Goal: Information Seeking & Learning: Understand process/instructions

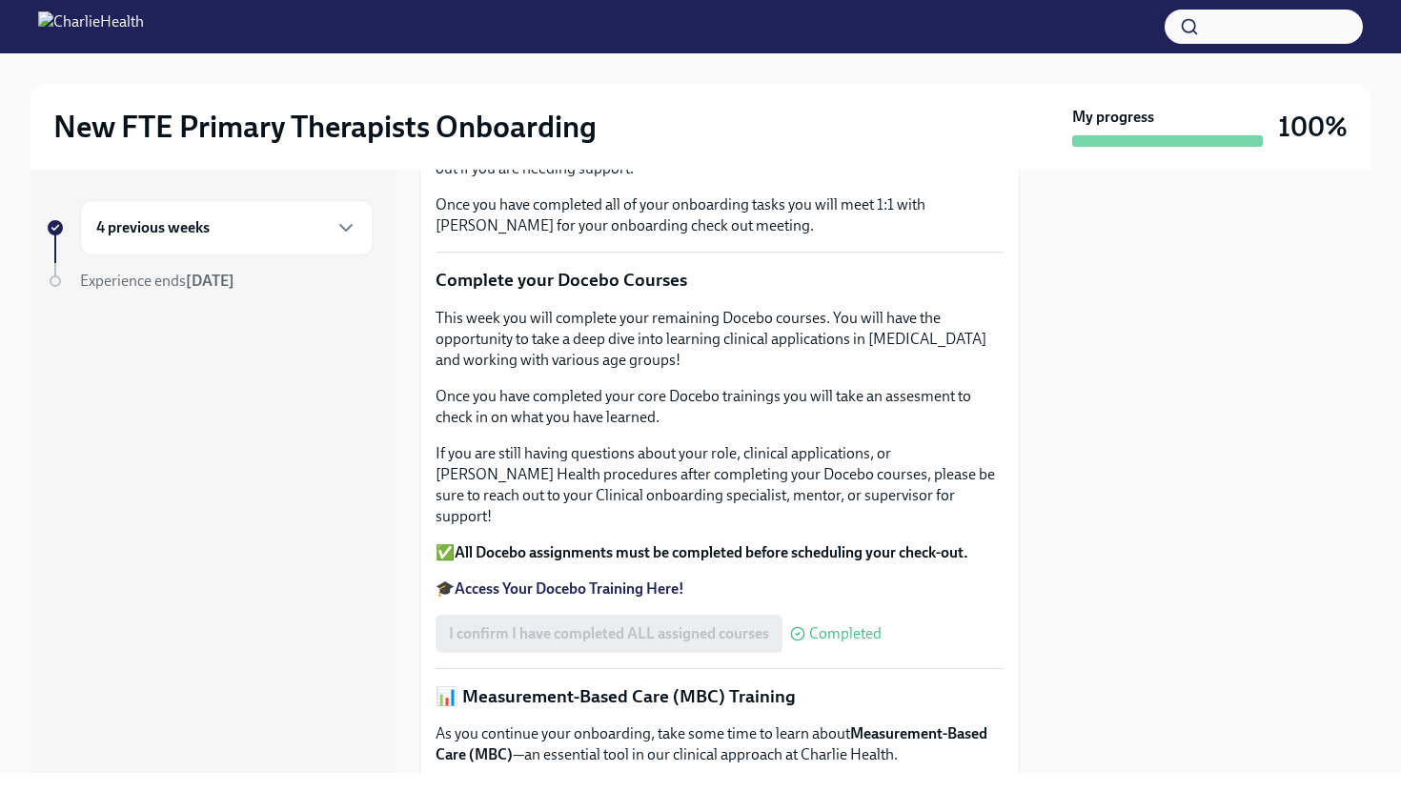
scroll to position [666, 0]
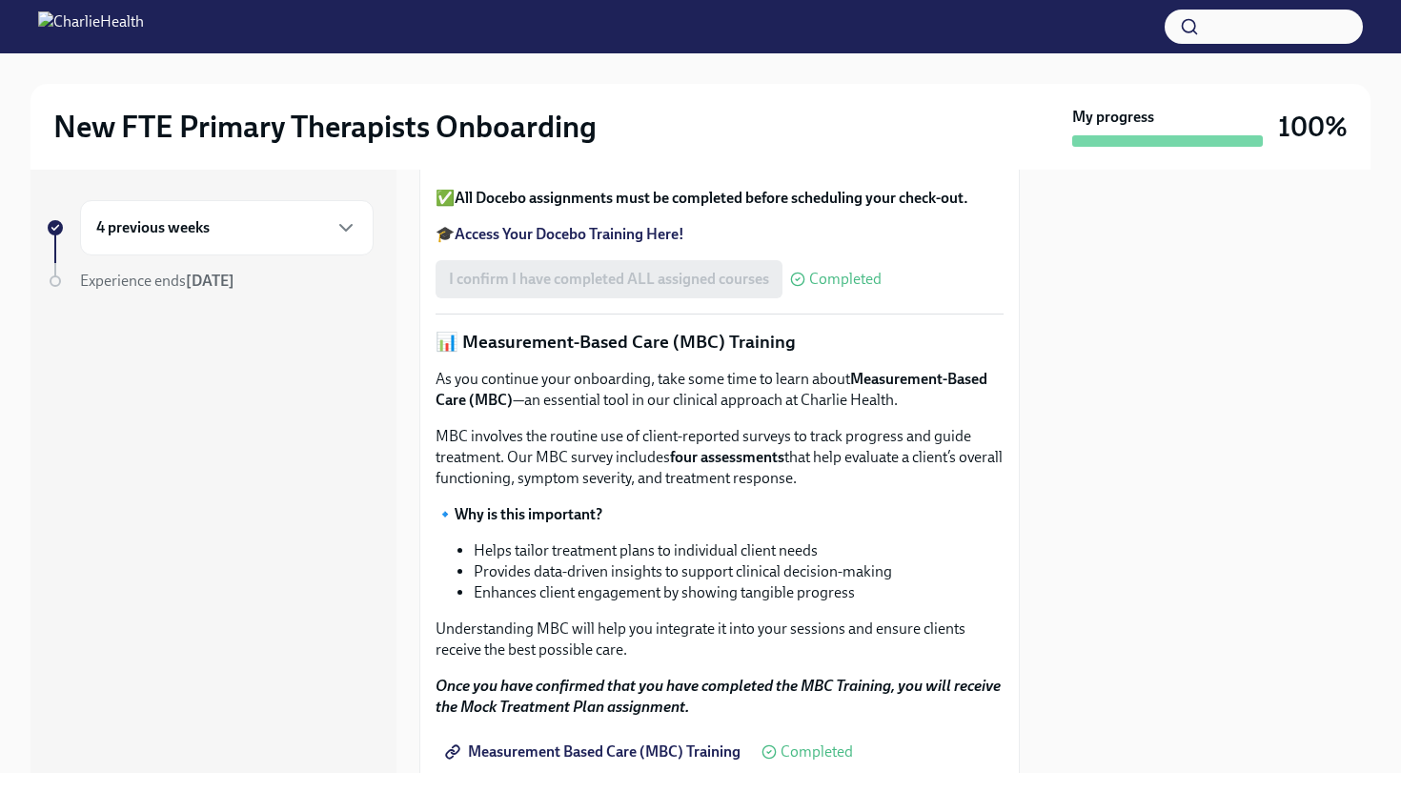
click at [235, 232] on div "4 previous weeks" at bounding box center [226, 227] width 261 height 23
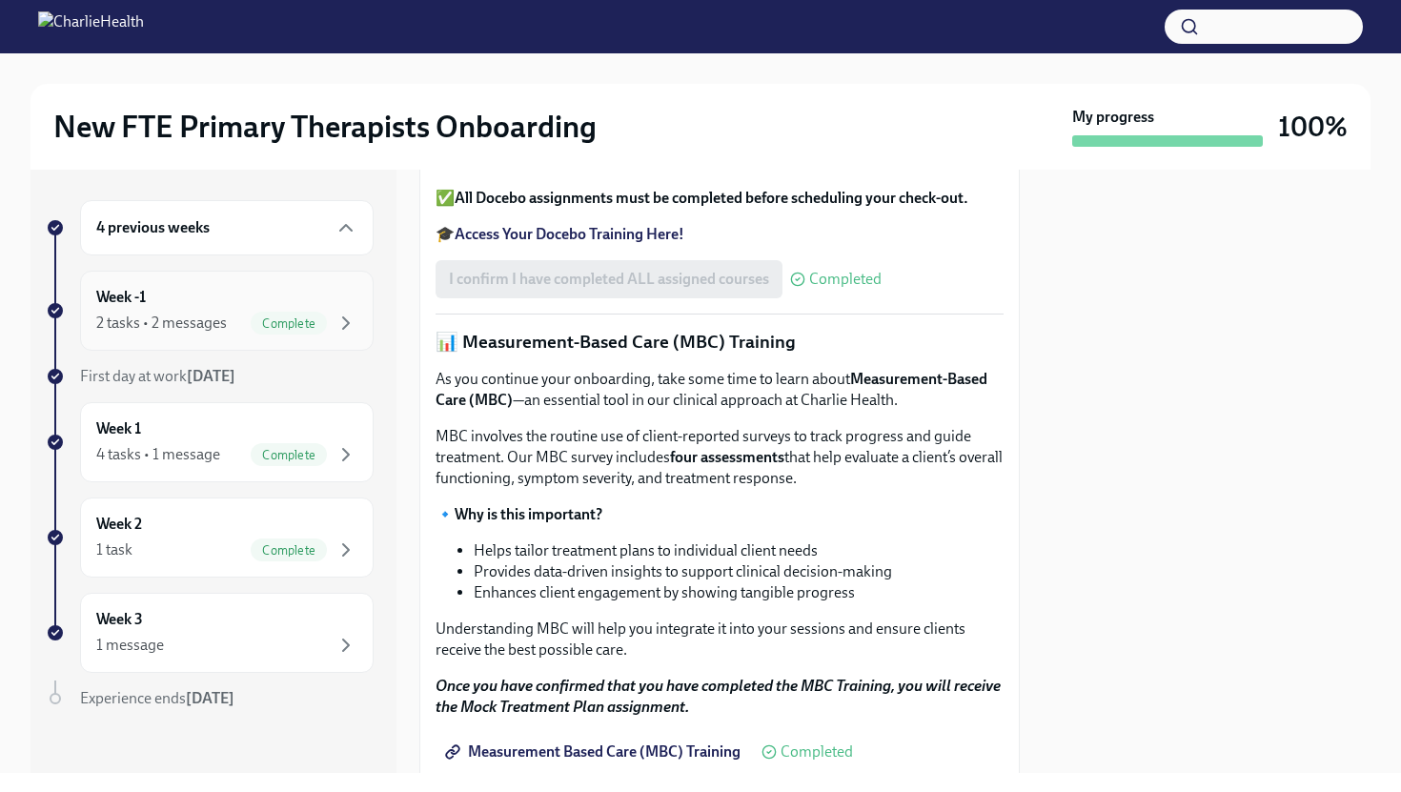
click at [184, 316] on div "2 tasks • 2 messages" at bounding box center [161, 323] width 131 height 21
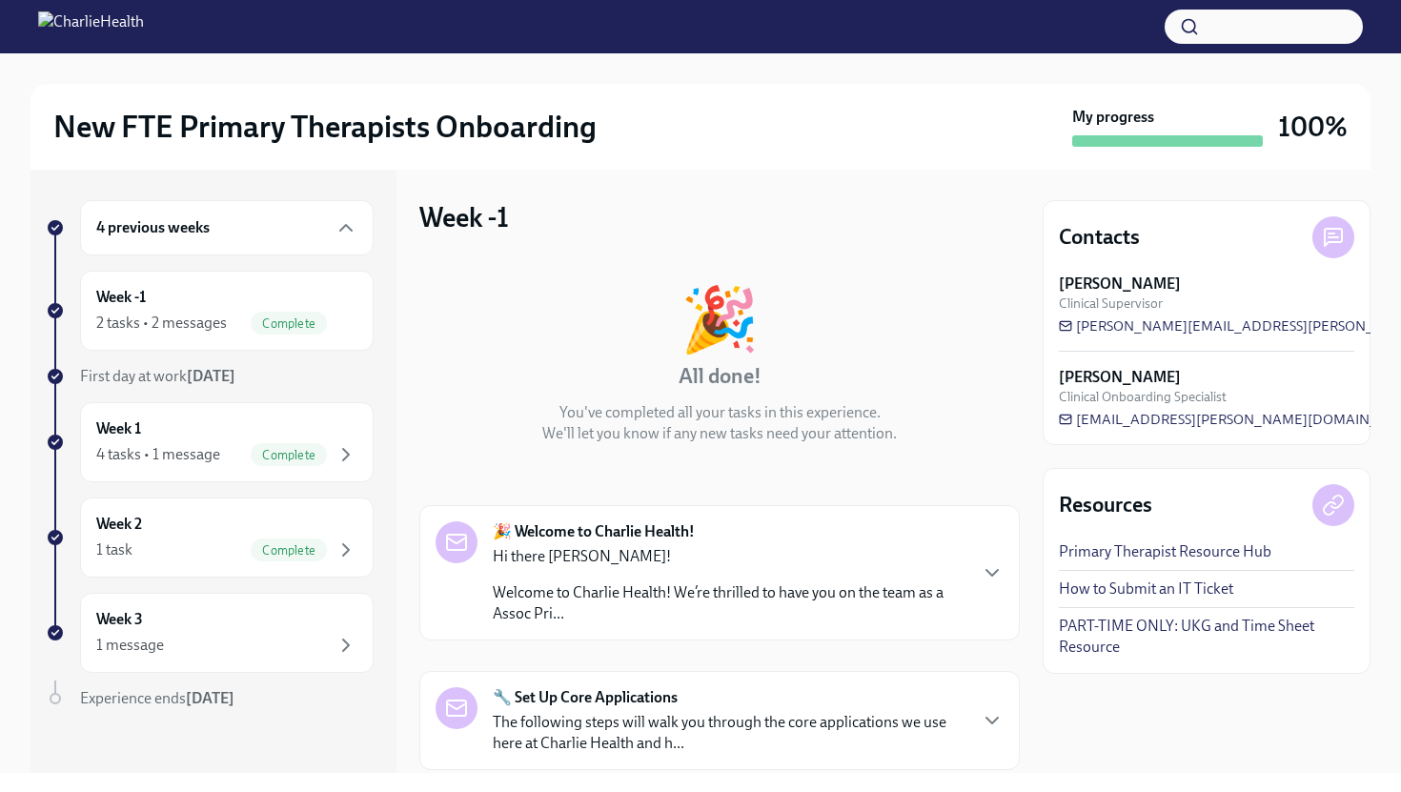
scroll to position [274, 0]
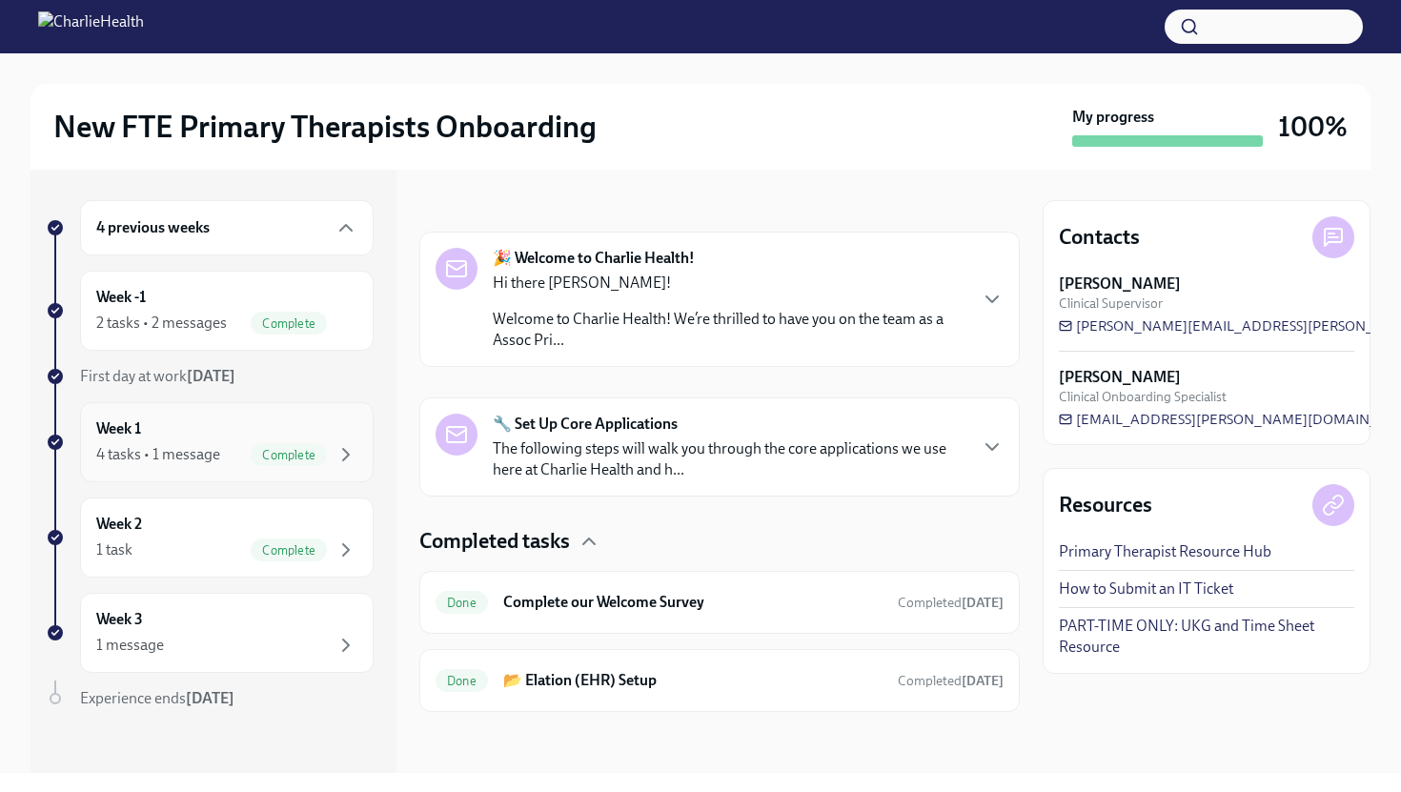
click at [158, 458] on div "4 tasks • 1 message" at bounding box center [158, 454] width 124 height 21
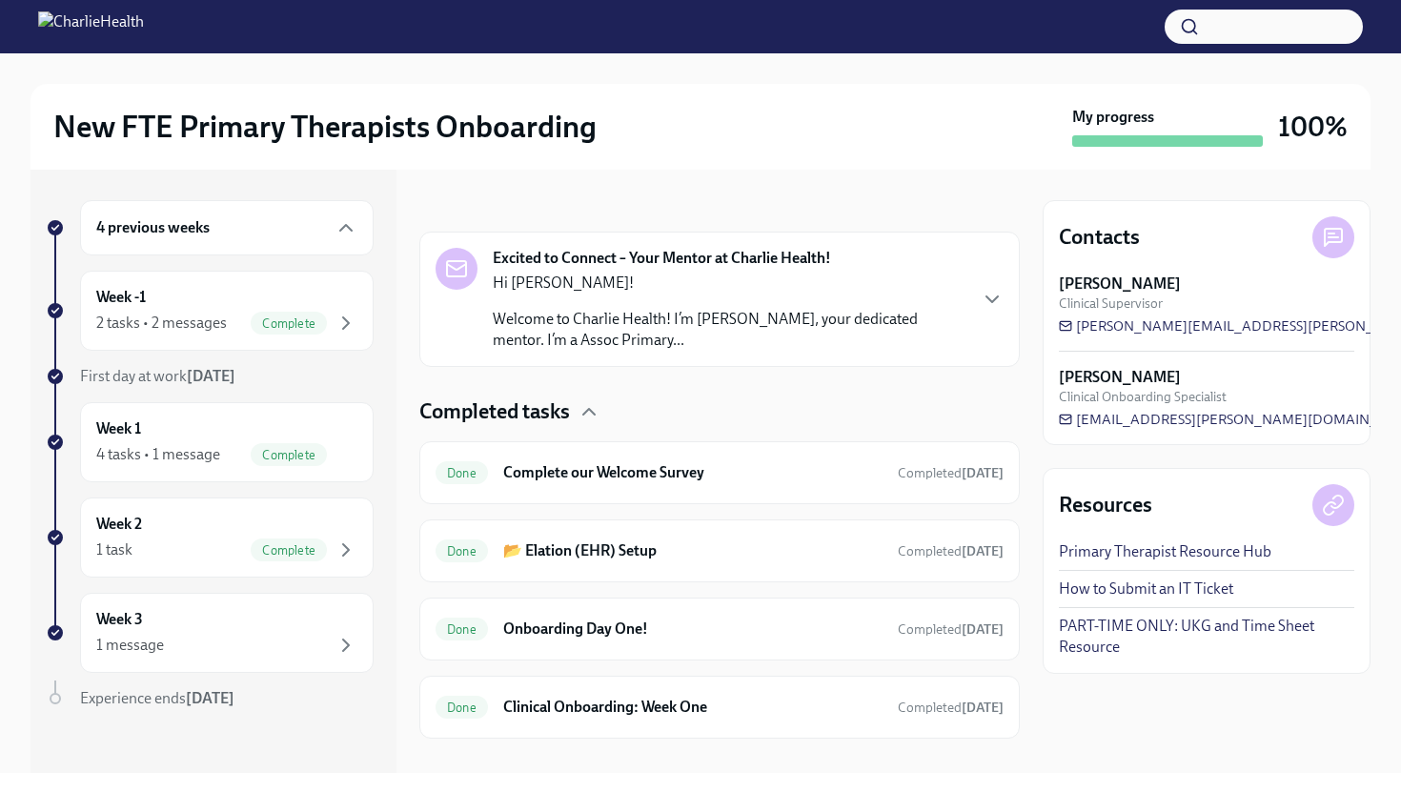
scroll to position [300, 0]
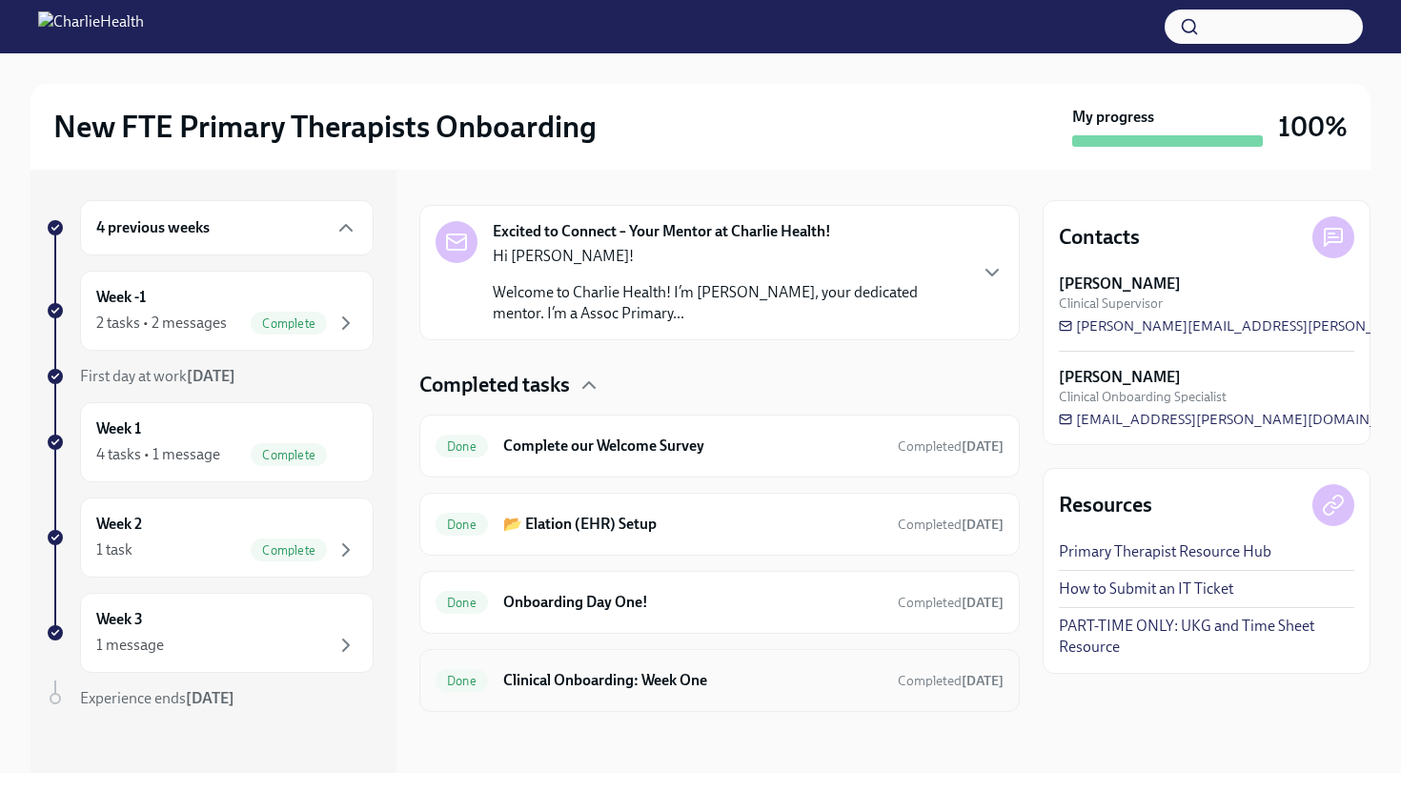
click at [678, 684] on h6 "Clinical Onboarding: Week One" at bounding box center [692, 680] width 379 height 21
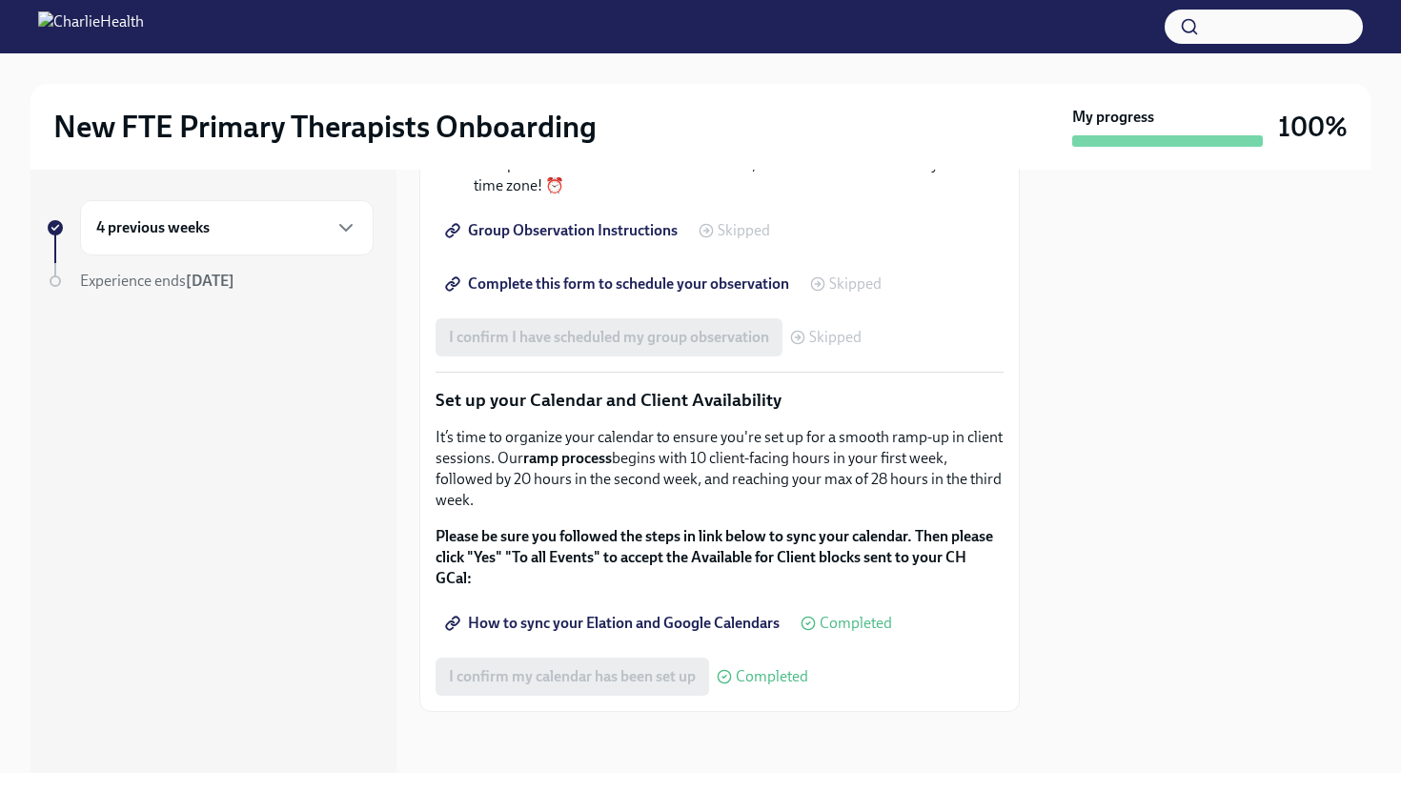
scroll to position [3048, 0]
click at [243, 229] on div "4 previous weeks" at bounding box center [226, 227] width 261 height 23
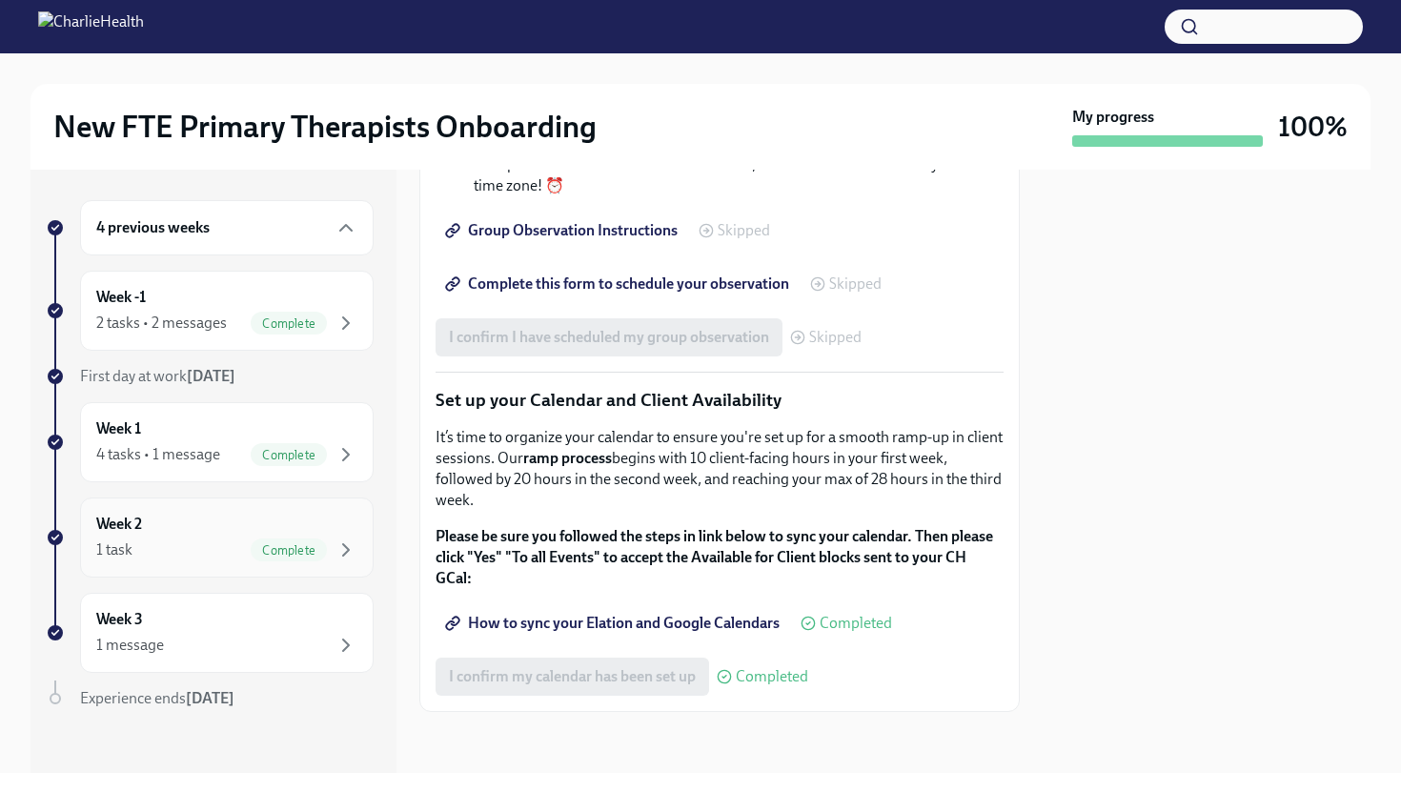
click at [192, 528] on div "Week 2 1 task Complete" at bounding box center [226, 538] width 261 height 48
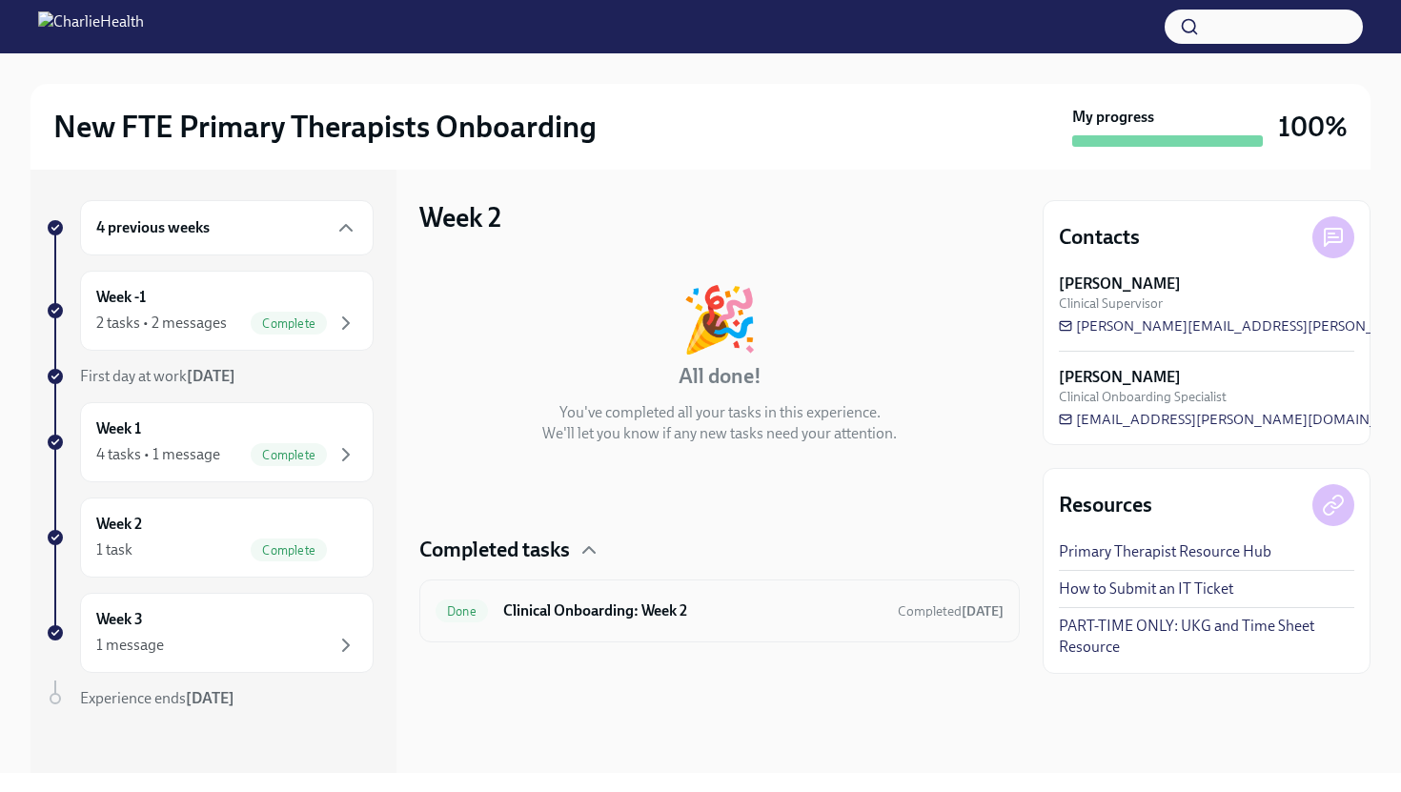
click at [706, 616] on h6 "Clinical Onboarding: Week 2" at bounding box center [692, 611] width 379 height 21
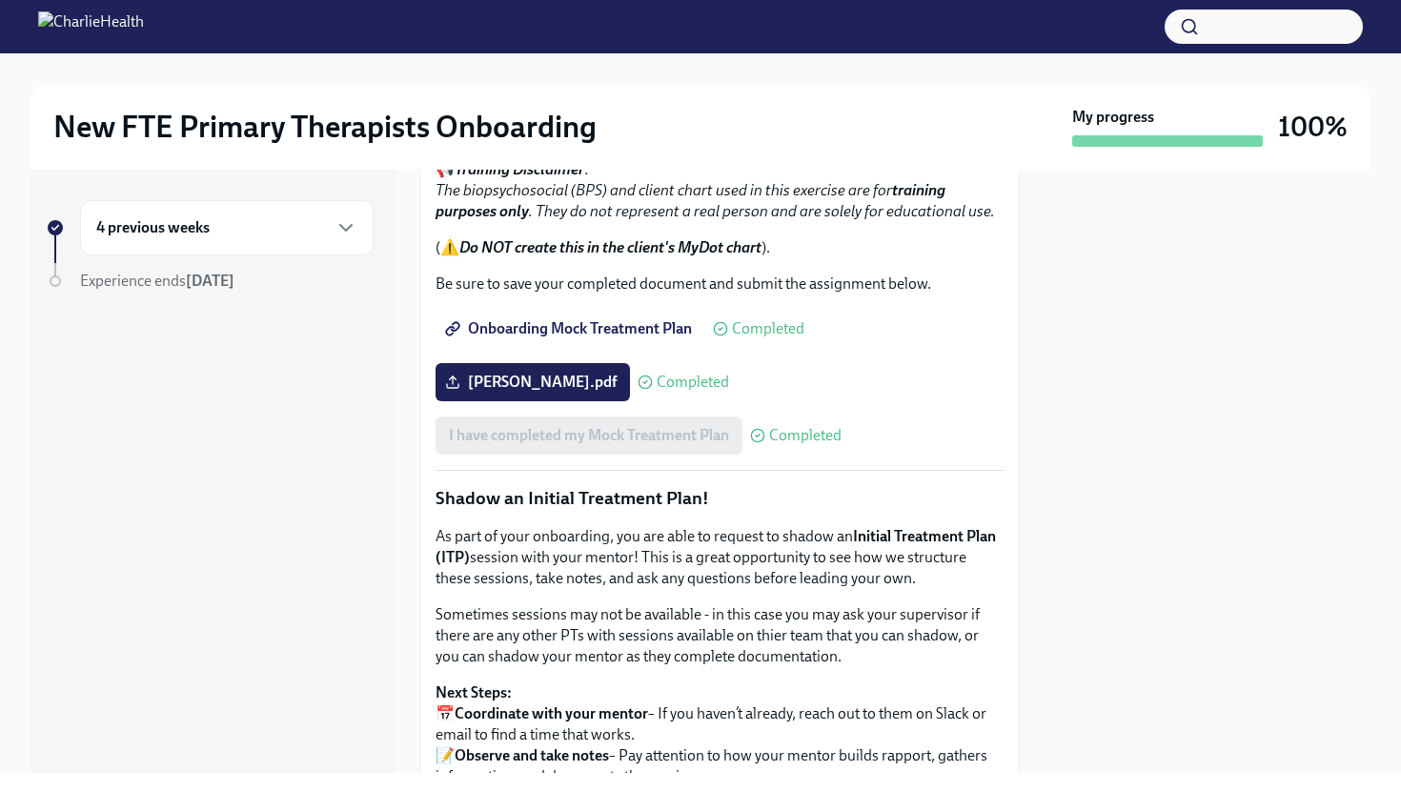
scroll to position [1444, 0]
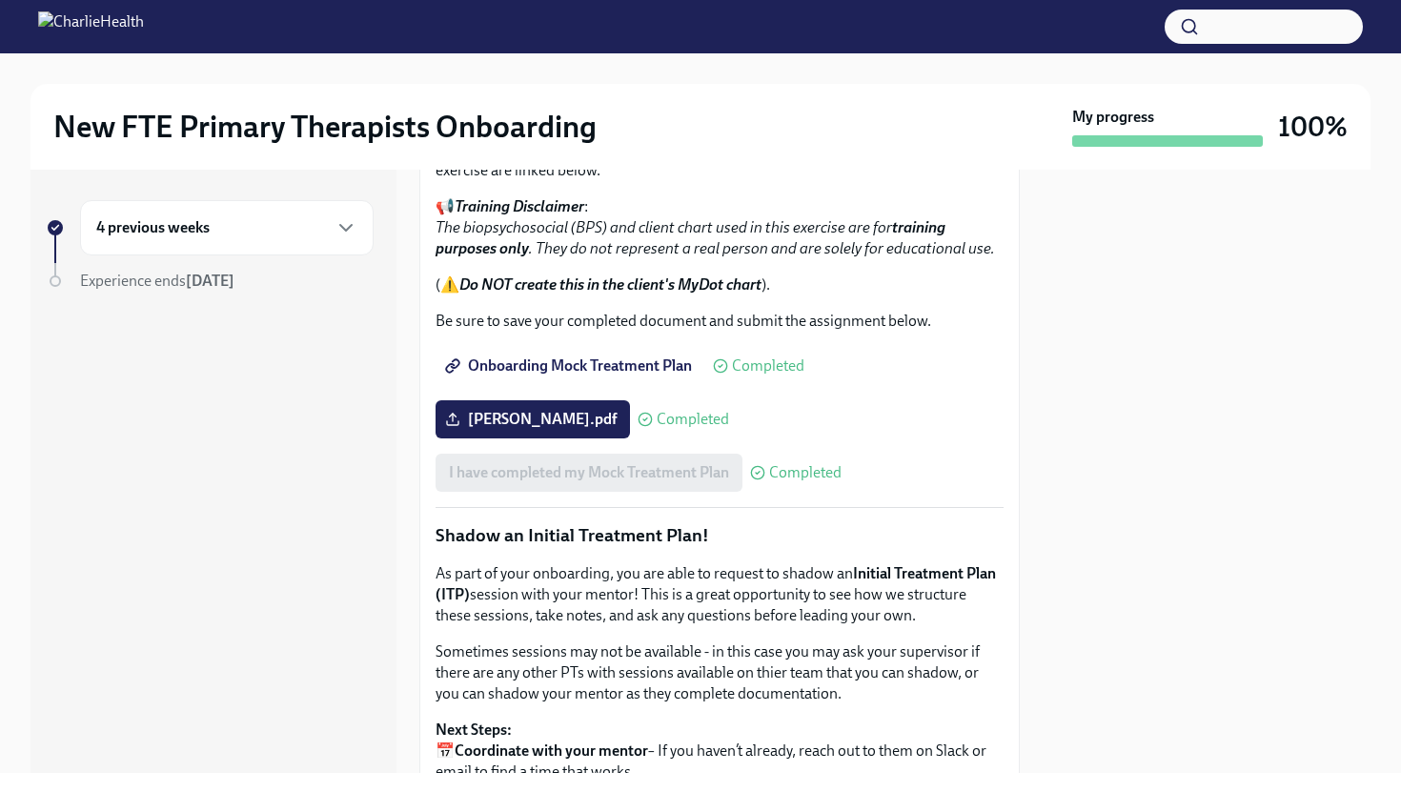
click at [915, 257] on strong "training purposes only" at bounding box center [691, 237] width 510 height 39
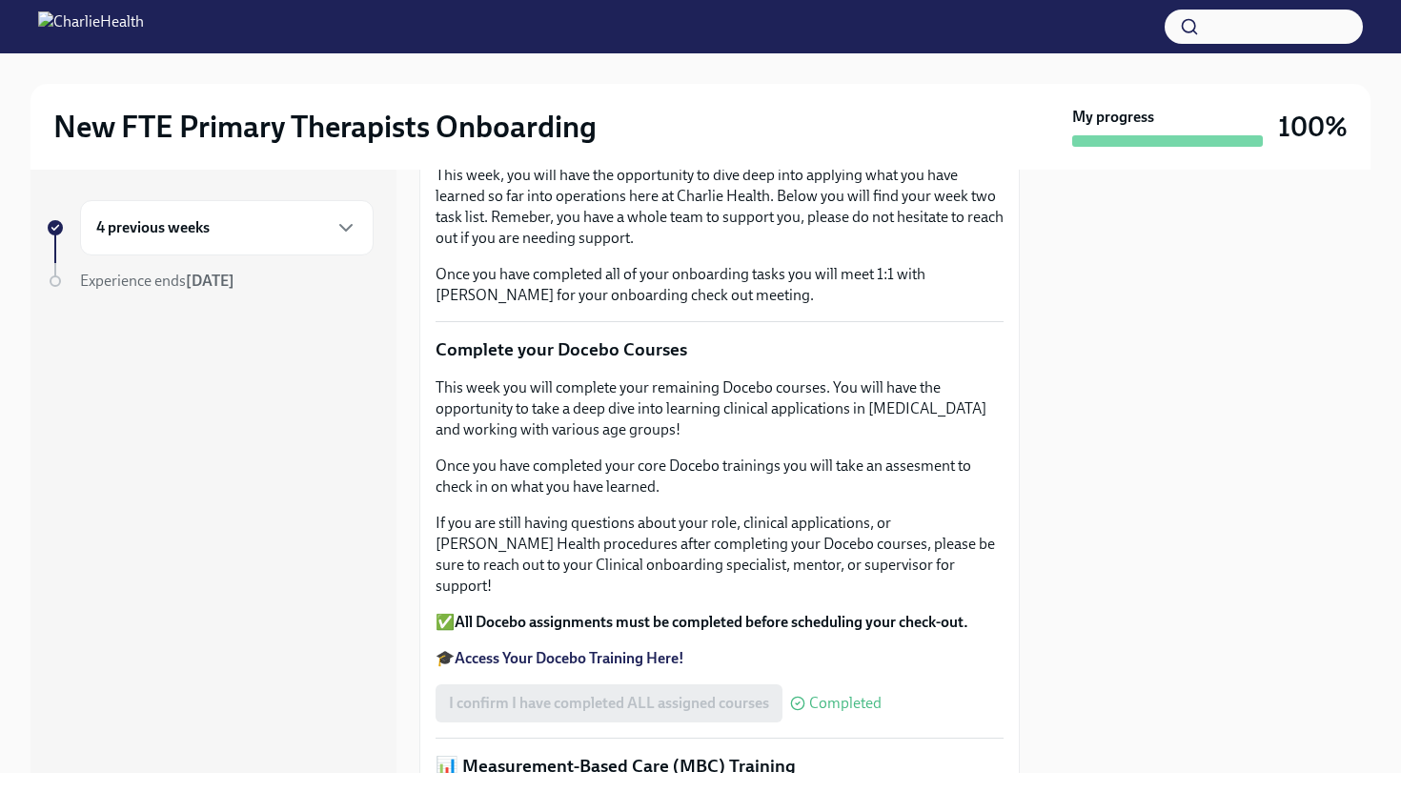
scroll to position [0, 0]
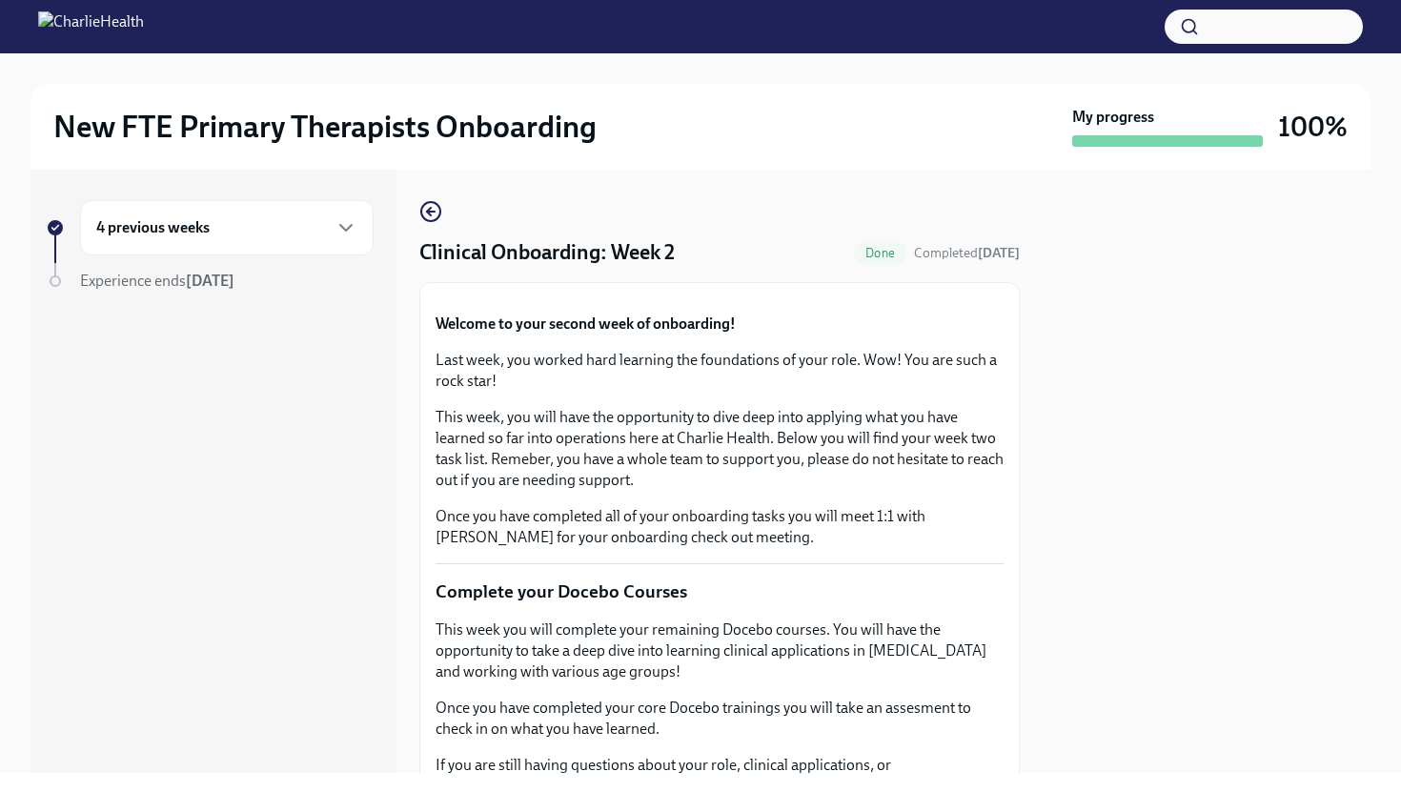
click at [254, 232] on div "4 previous weeks" at bounding box center [226, 227] width 261 height 23
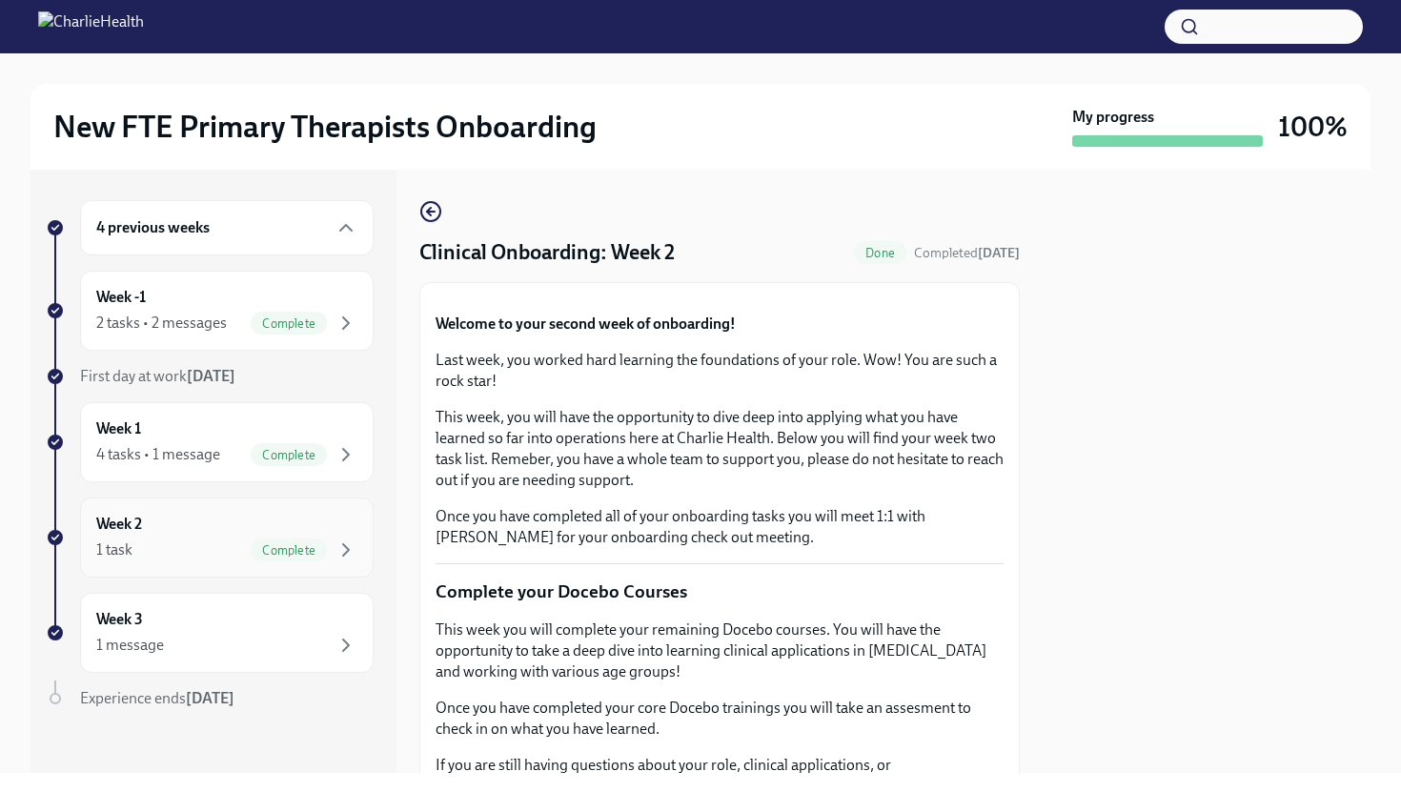
click at [220, 567] on div "Week 2 1 task Complete" at bounding box center [227, 538] width 294 height 80
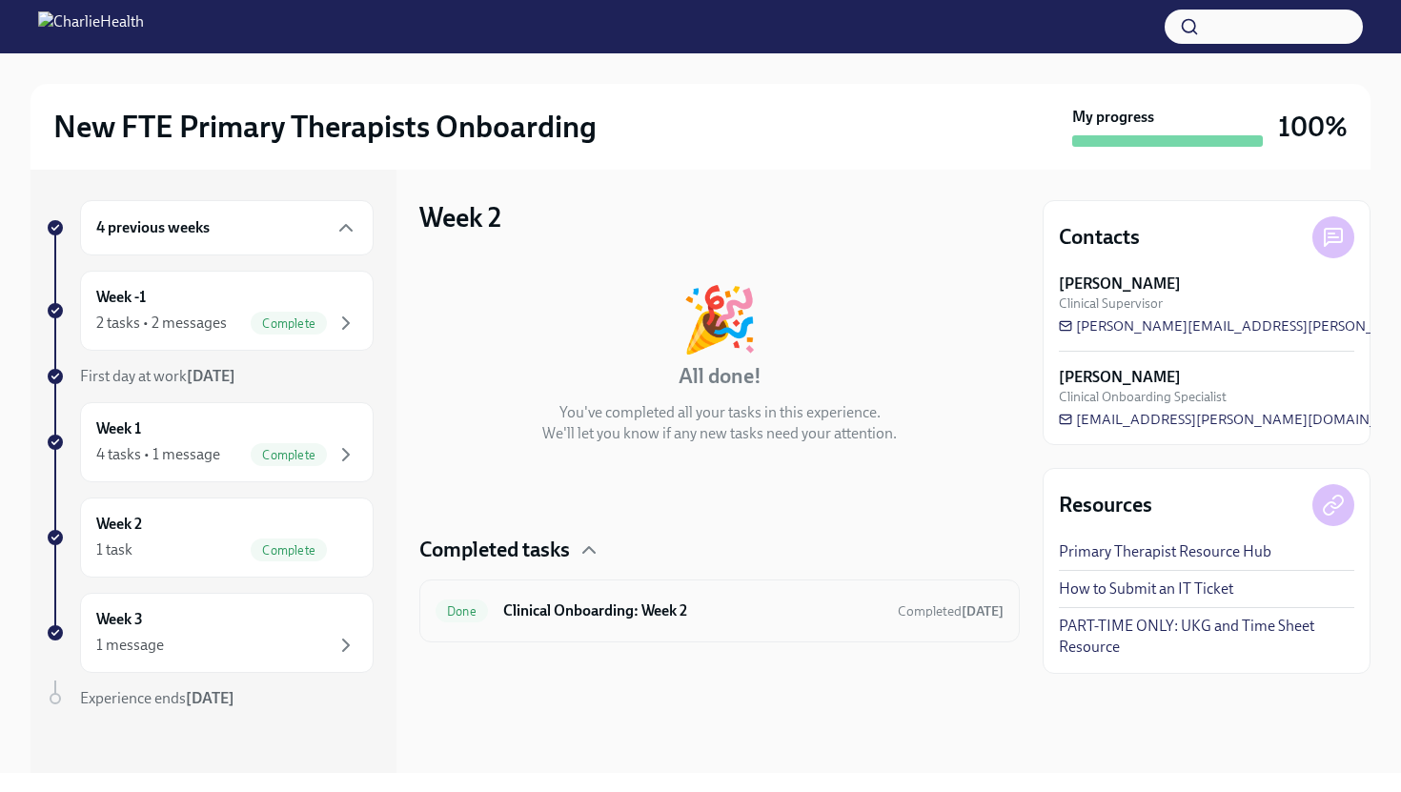
click at [754, 603] on h6 "Clinical Onboarding: Week 2" at bounding box center [692, 611] width 379 height 21
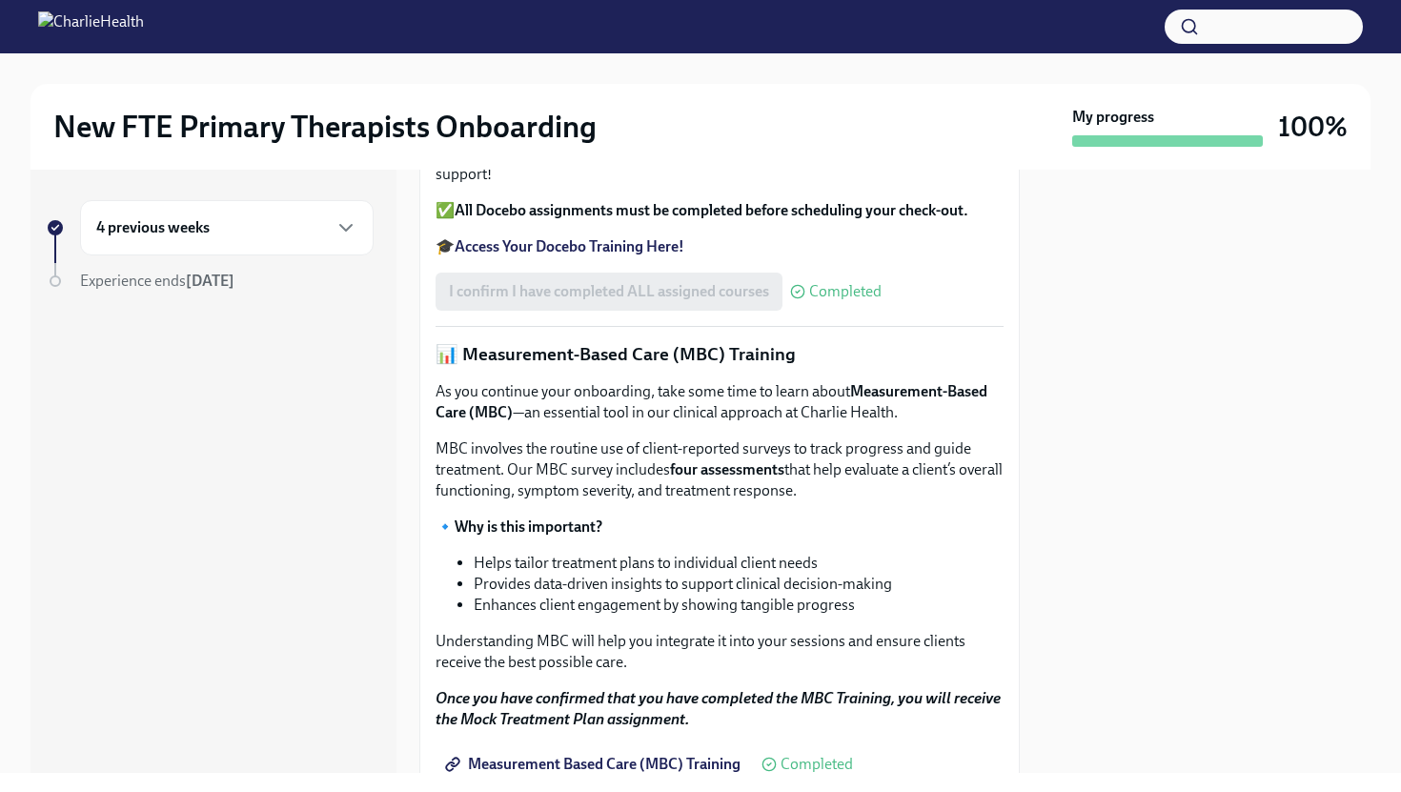
scroll to position [658, 0]
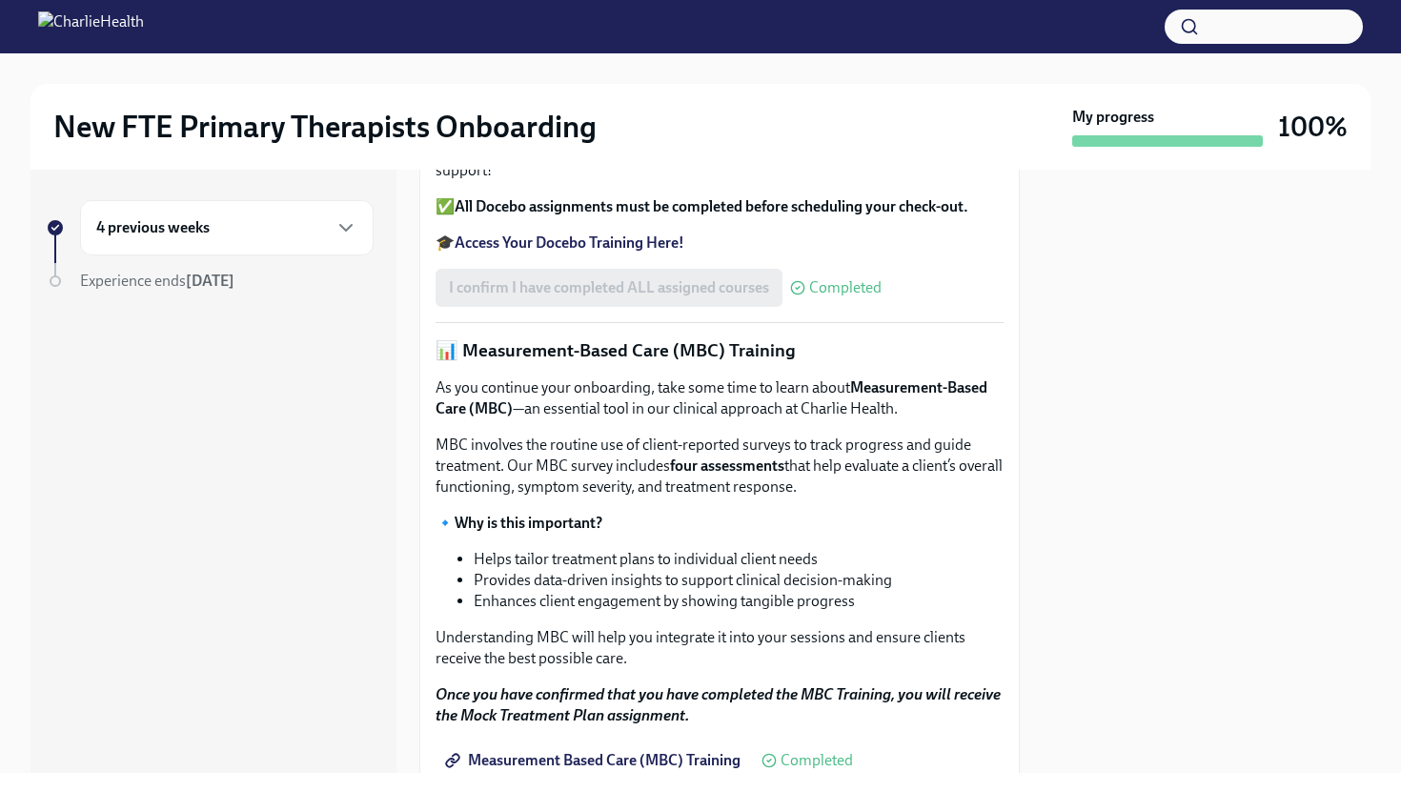
click at [209, 232] on h6 "4 previous weeks" at bounding box center [152, 227] width 113 height 21
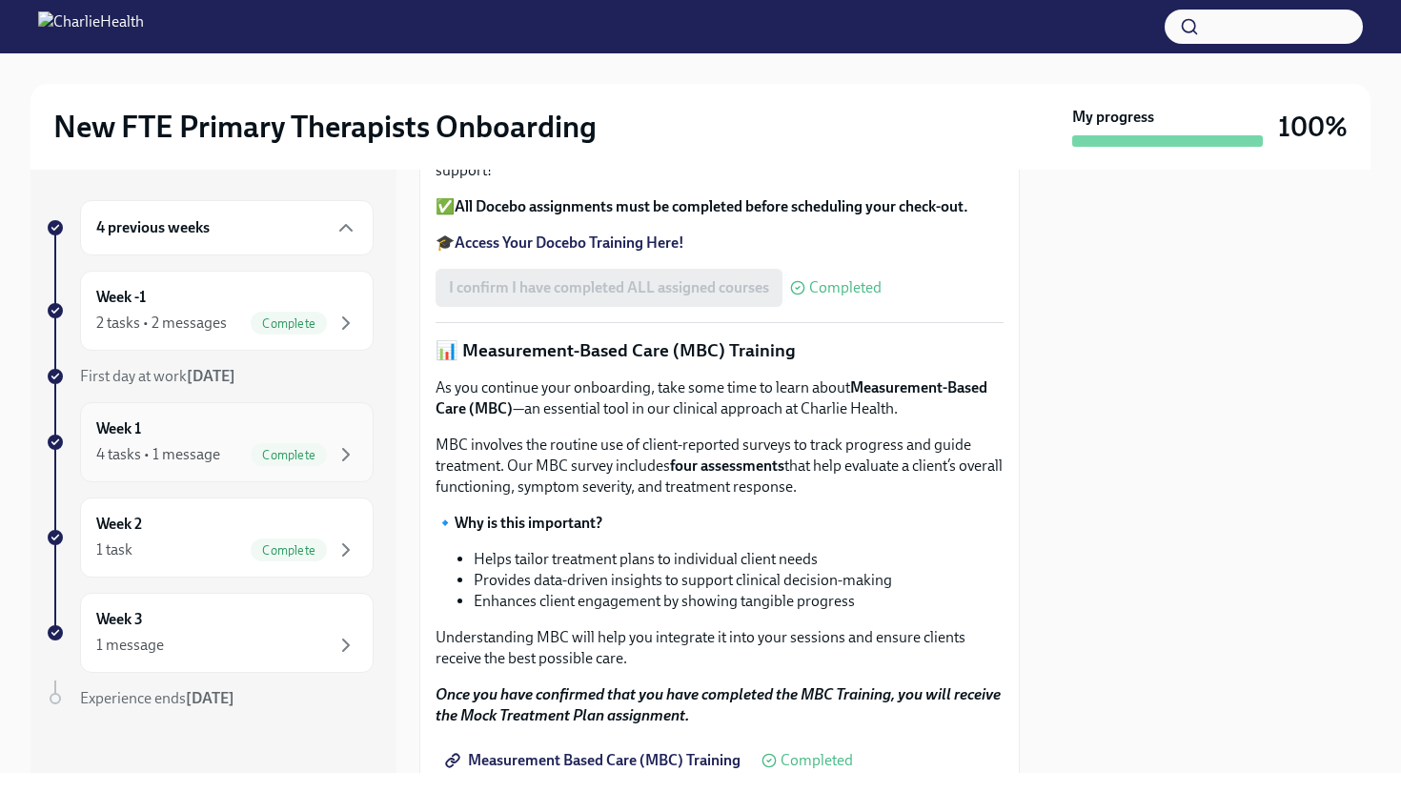
click at [187, 473] on div "Week 1 4 tasks • 1 message Complete" at bounding box center [227, 442] width 294 height 80
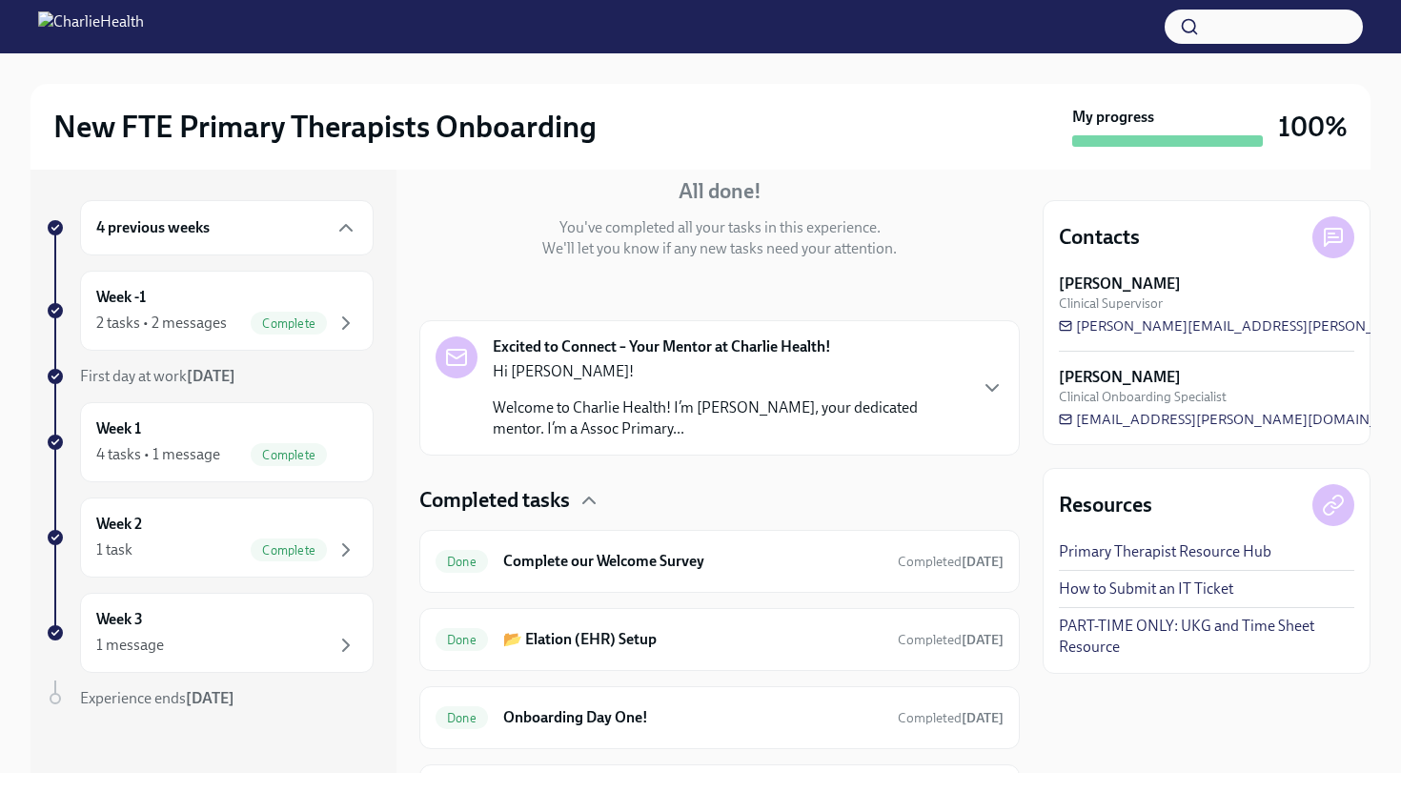
scroll to position [300, 0]
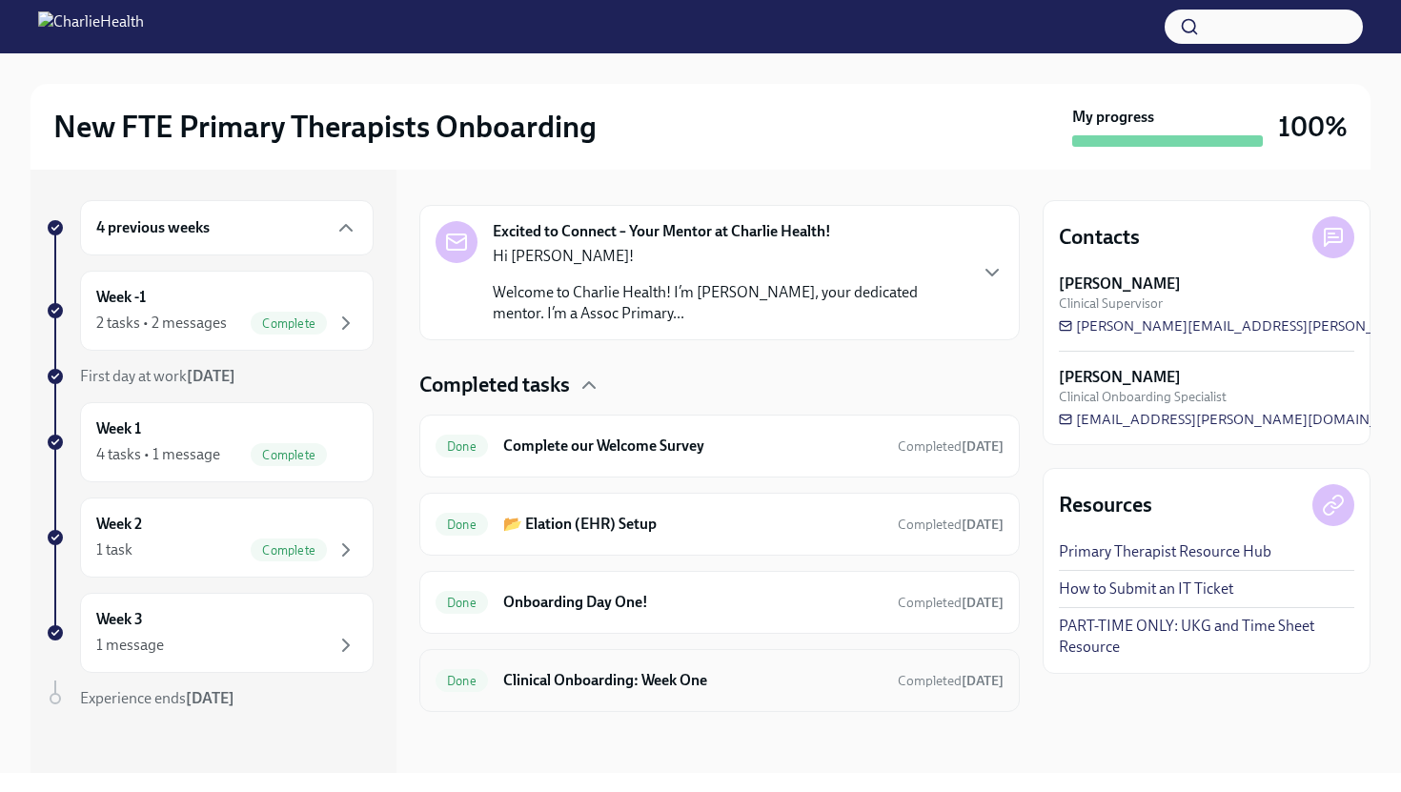
click at [696, 668] on div "Done Clinical Onboarding: Week One Completed [DATE]" at bounding box center [720, 680] width 568 height 31
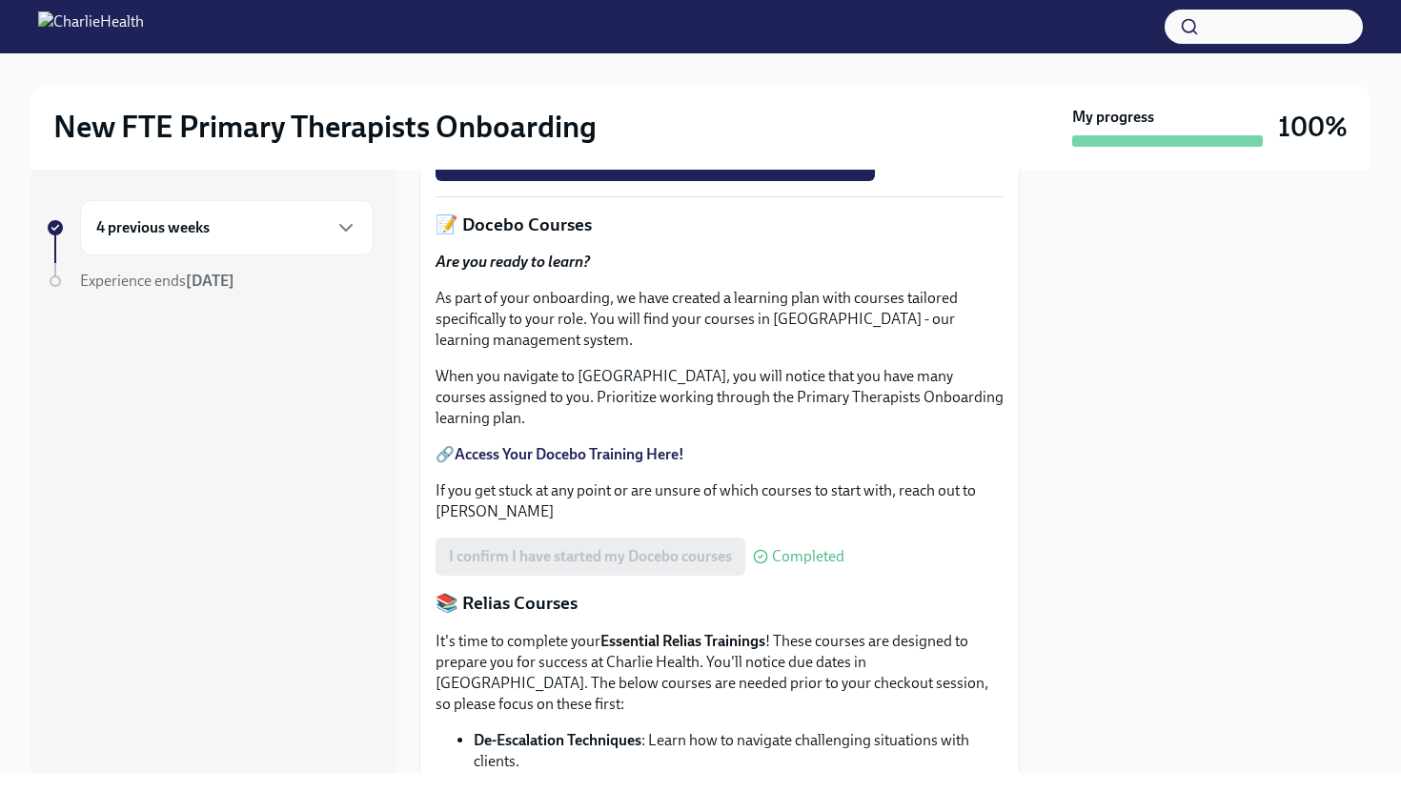
scroll to position [773, 0]
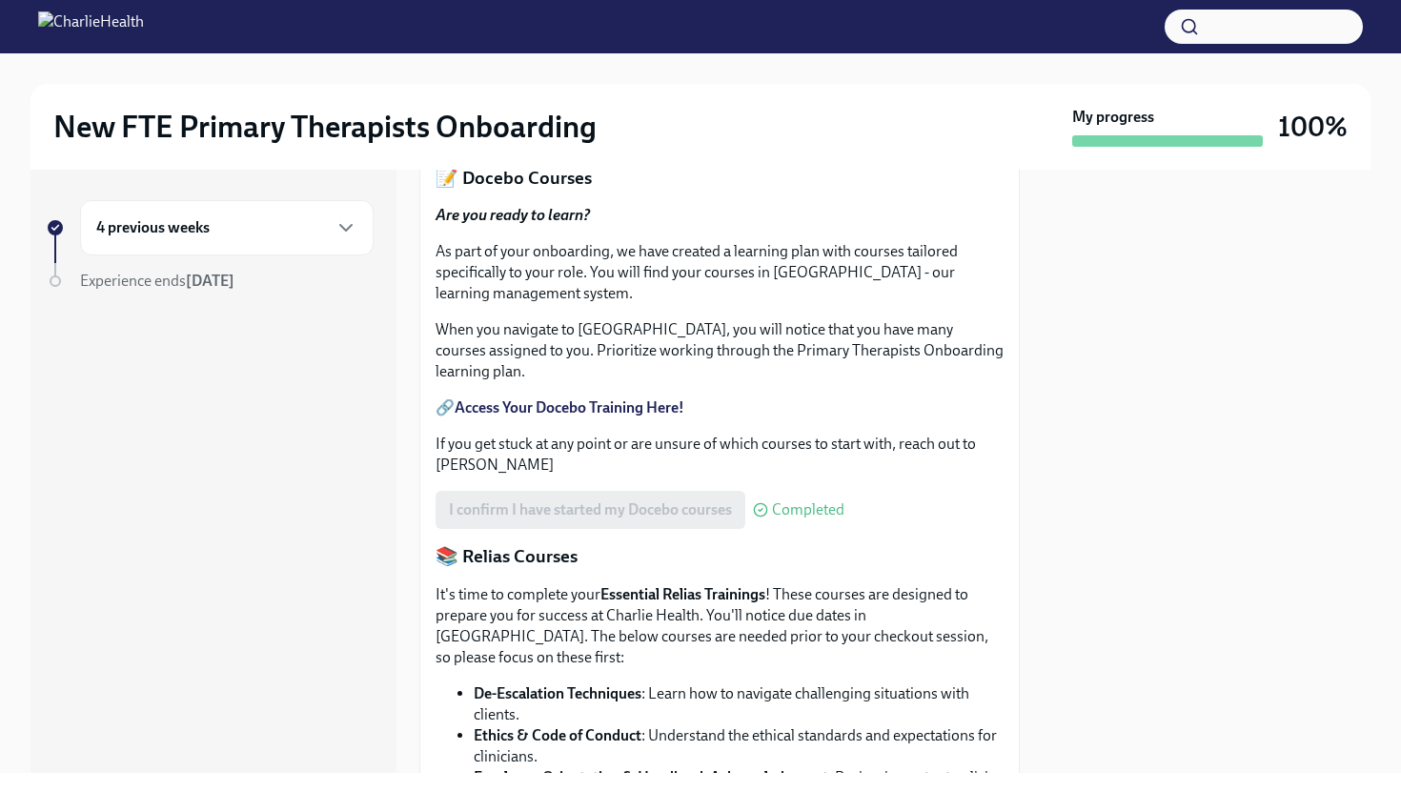
click at [539, 417] on strong "Access Your Docebo Training Here!" at bounding box center [570, 407] width 230 height 18
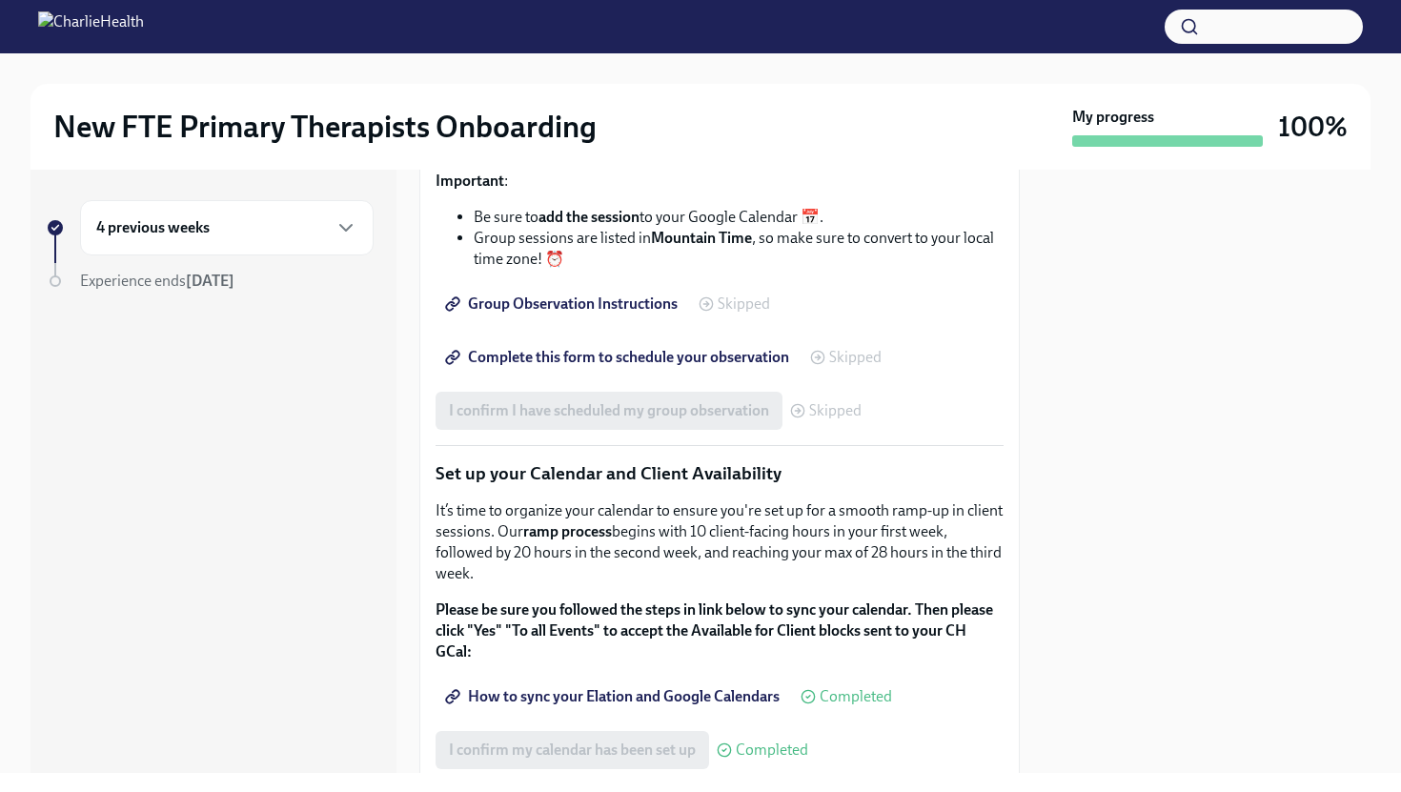
scroll to position [3048, 0]
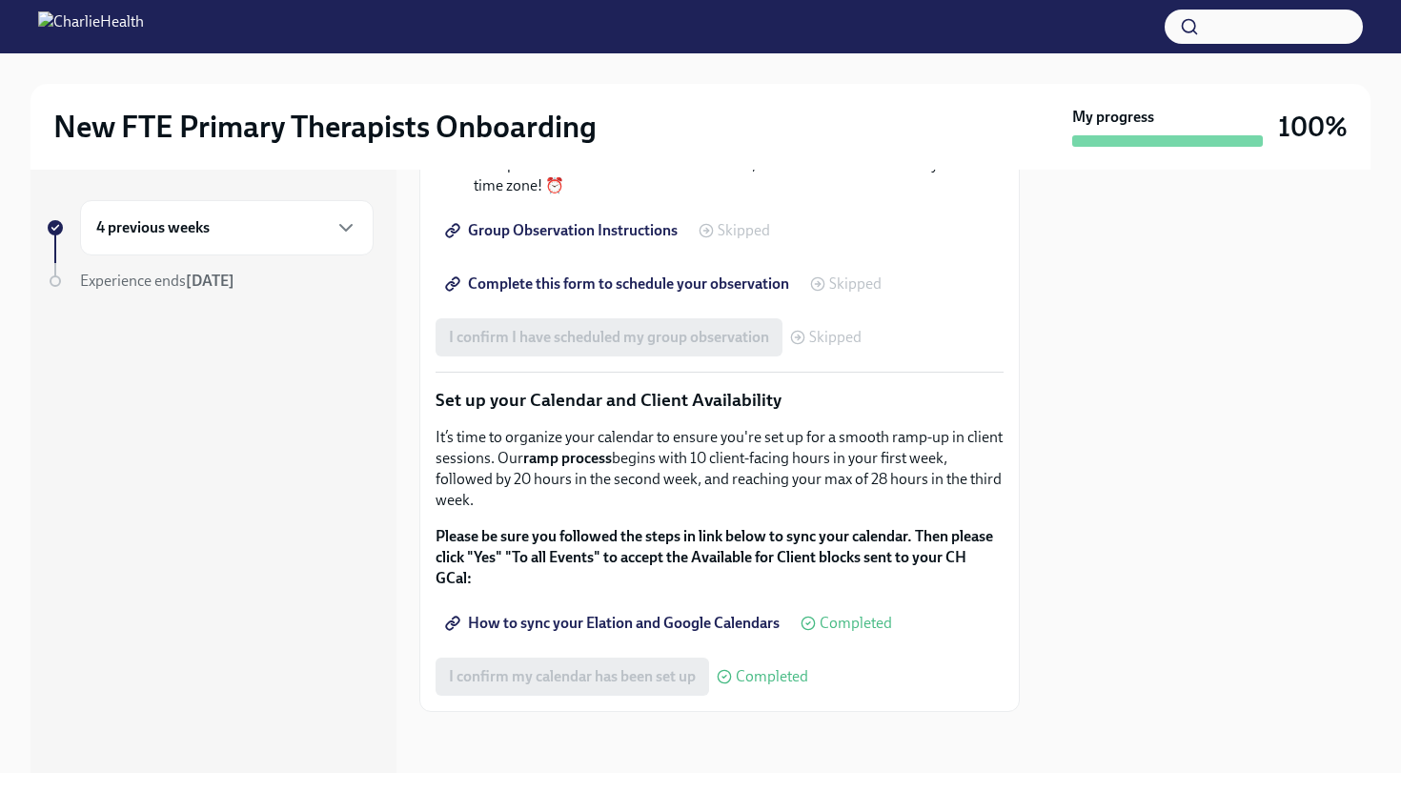
click at [249, 226] on div "4 previous weeks" at bounding box center [226, 227] width 261 height 23
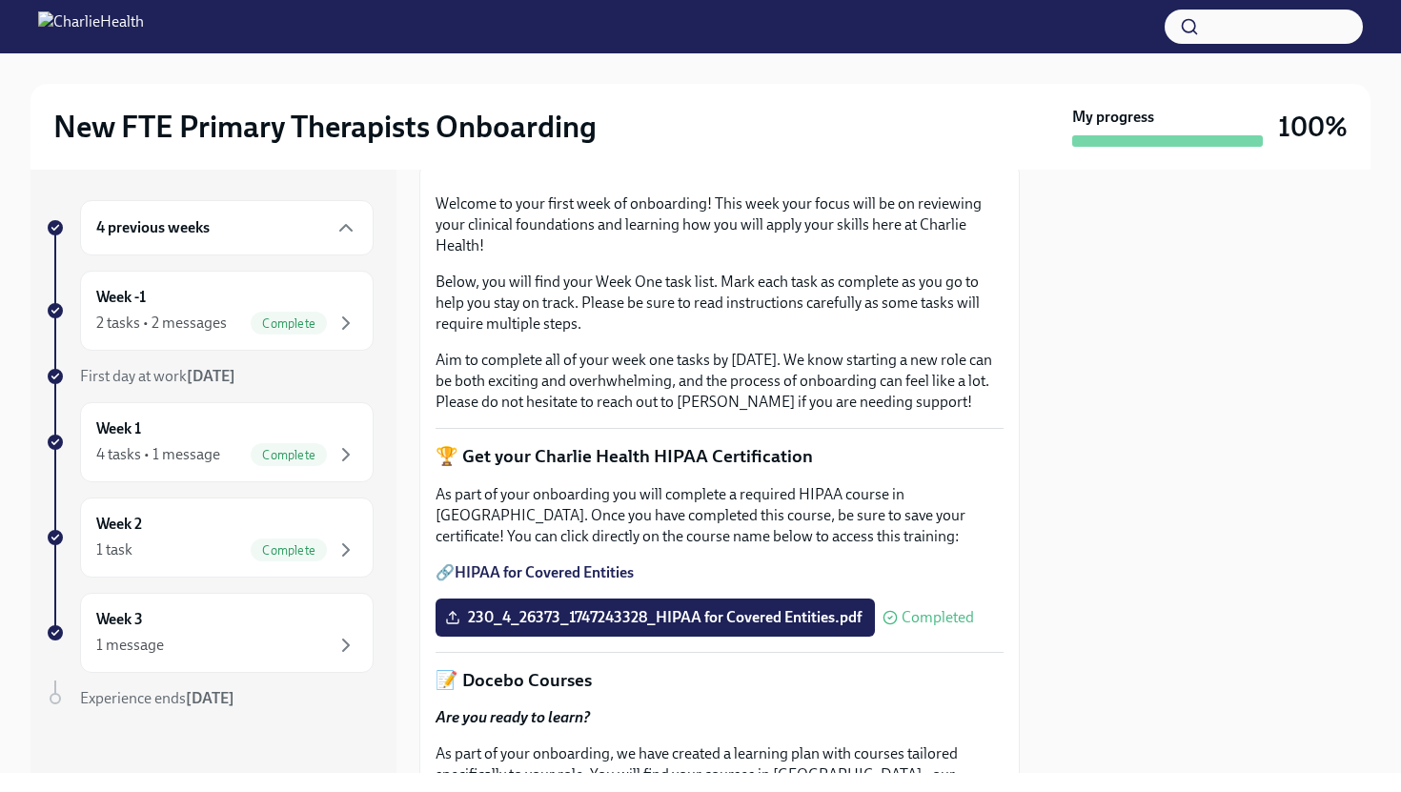
scroll to position [0, 0]
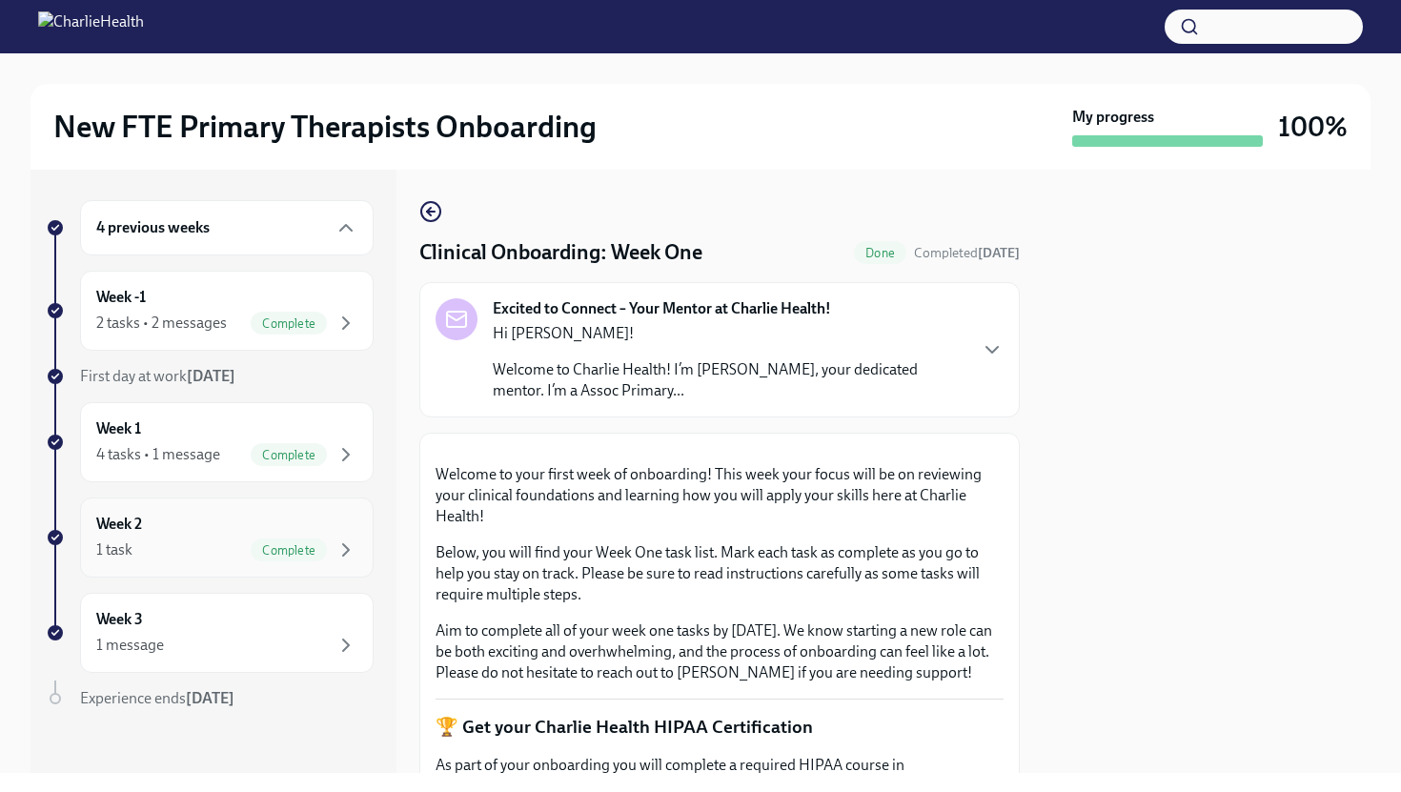
click at [185, 519] on div "Week 2 1 task Complete" at bounding box center [226, 538] width 261 height 48
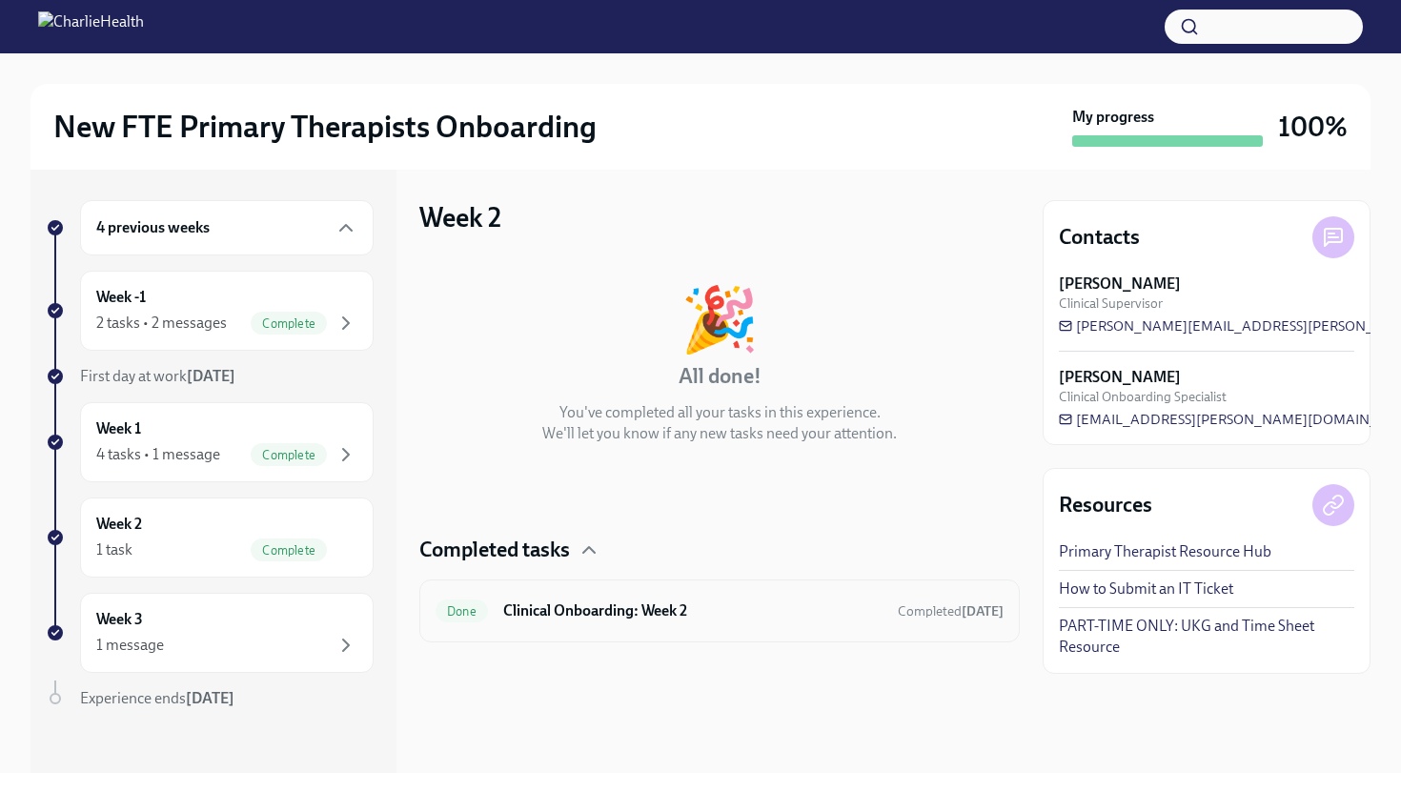
click at [802, 614] on h6 "Clinical Onboarding: Week 2" at bounding box center [692, 611] width 379 height 21
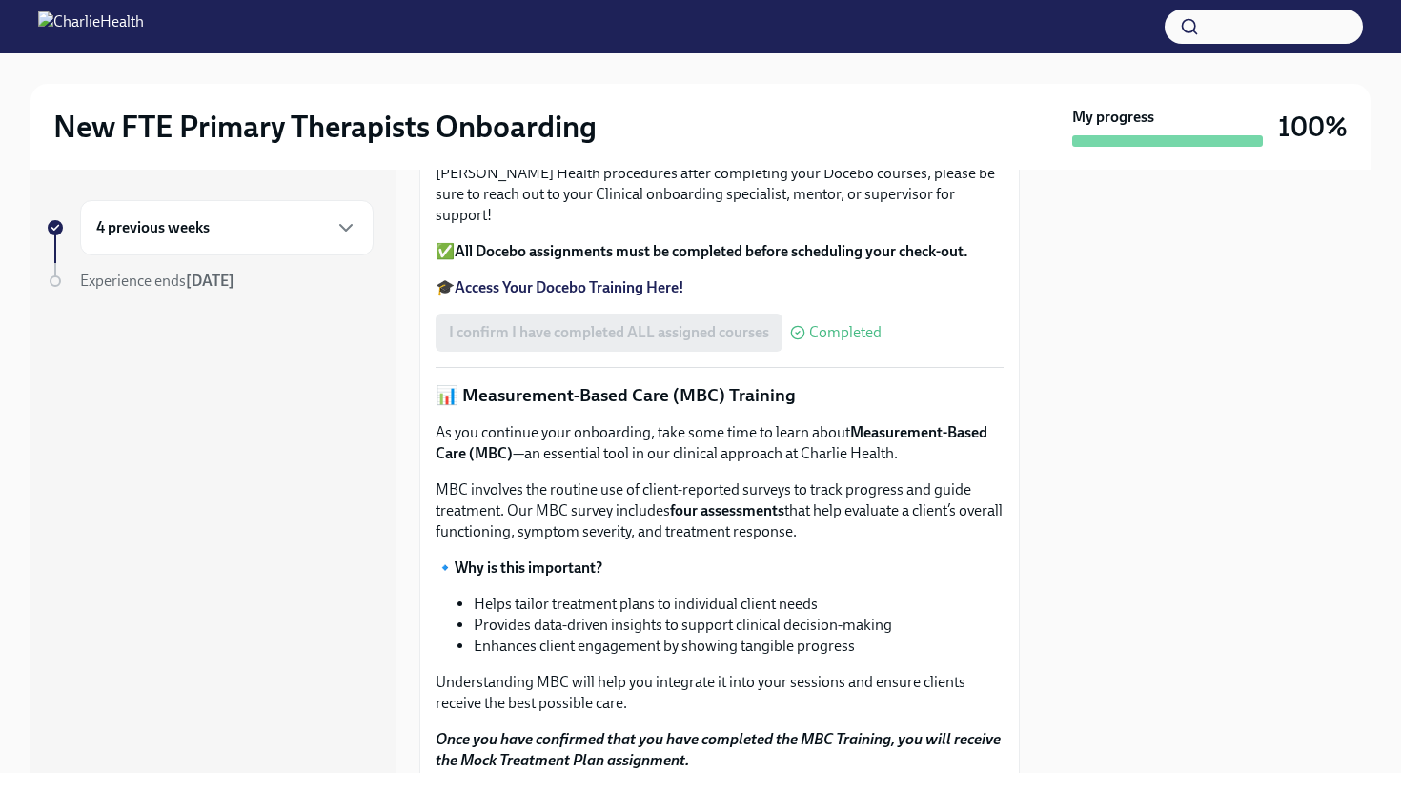
scroll to position [690, 0]
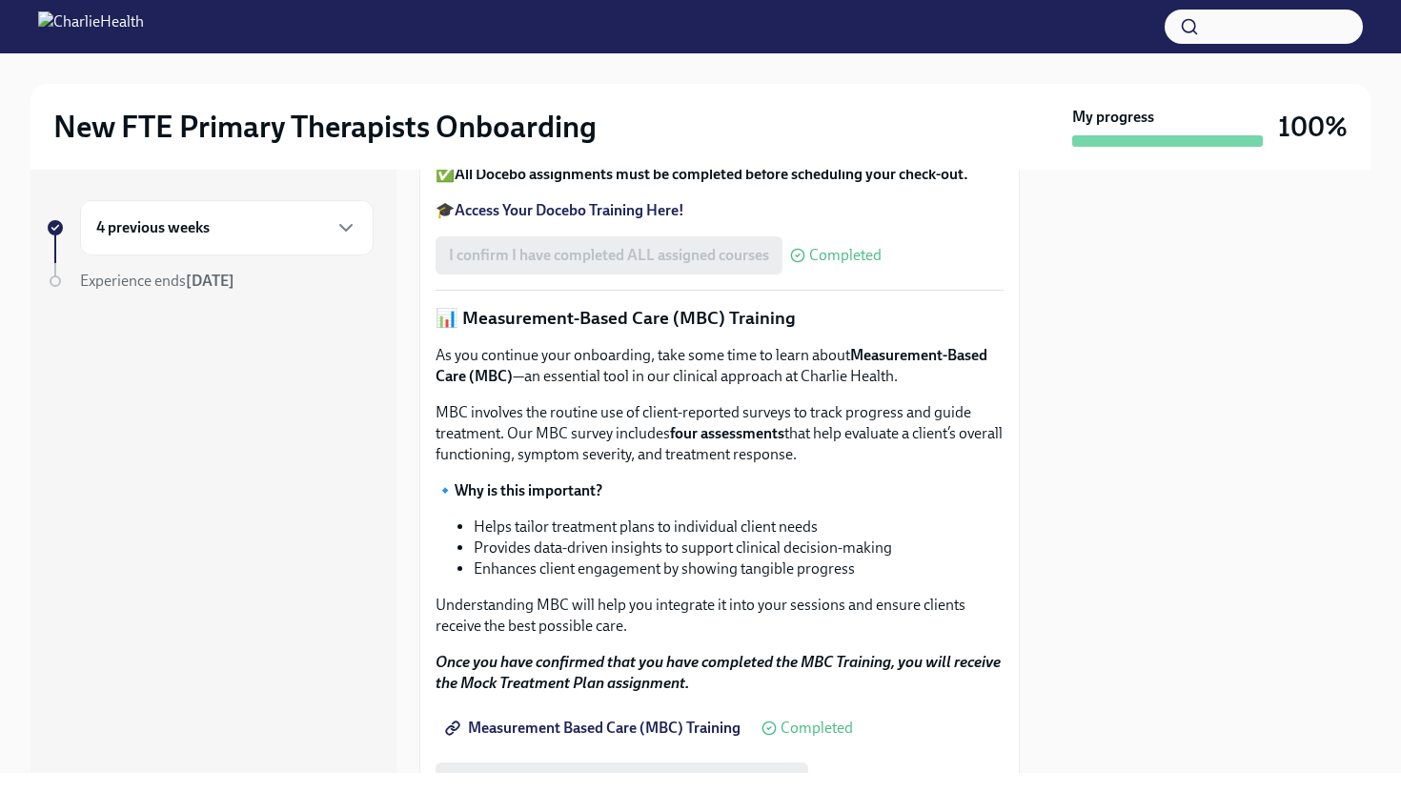
click at [559, 219] on strong "Access Your Docebo Training Here!" at bounding box center [570, 210] width 230 height 18
